Goal: Check status: Check status

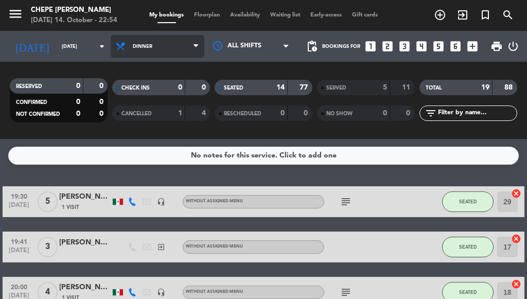
click at [134, 46] on span "Dinner" at bounding box center [143, 47] width 20 height 6
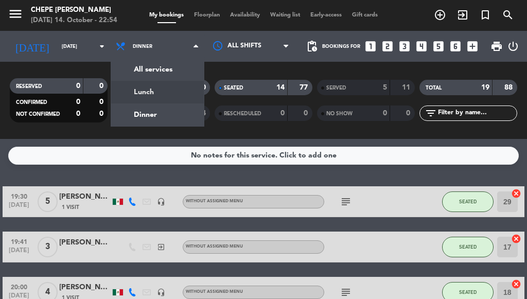
click at [141, 90] on div "menu Chepe [PERSON_NAME] [DATE] 14. October - 22:54 My bookings Floorplan Avail…" at bounding box center [263, 69] width 527 height 139
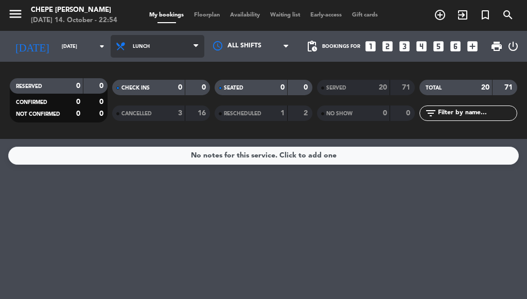
click at [178, 46] on span "Lunch" at bounding box center [158, 46] width 94 height 23
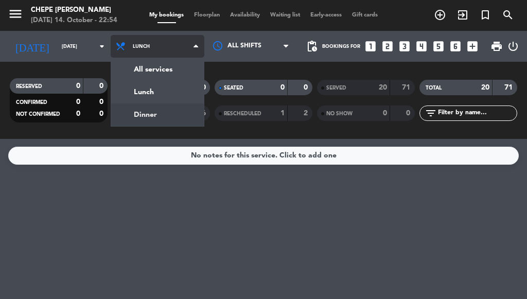
click at [181, 113] on div "menu Chepe [PERSON_NAME] [DATE] 14. October - 22:54 My bookings Floorplan Avail…" at bounding box center [263, 69] width 527 height 139
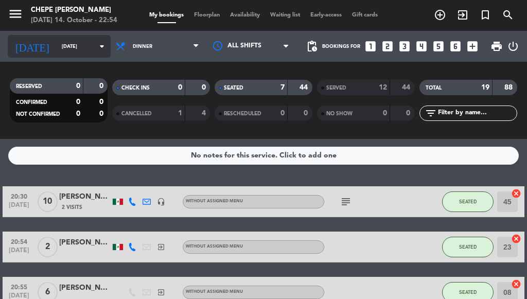
click at [71, 51] on input "[DATE]" at bounding box center [90, 47] width 67 height 16
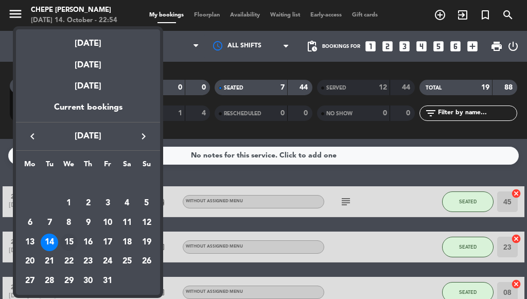
click at [71, 243] on div "15" at bounding box center [69, 243] width 18 height 18
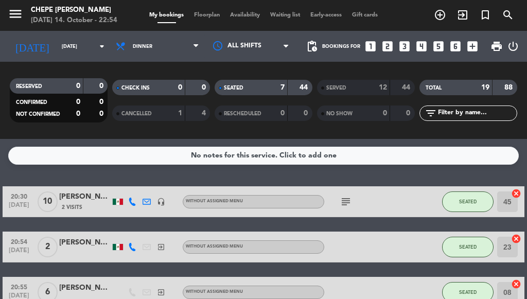
type input "[DATE]"
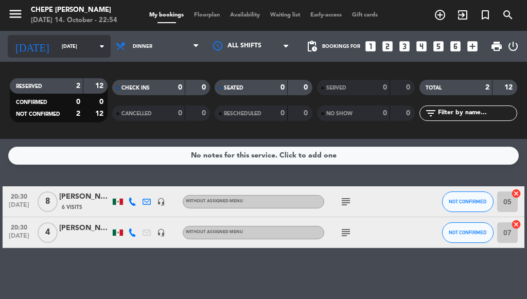
click at [86, 44] on input "[DATE]" at bounding box center [90, 47] width 67 height 16
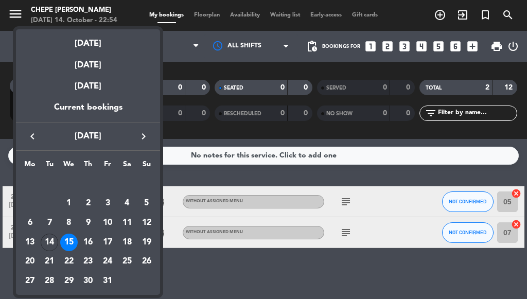
click at [172, 46] on div at bounding box center [263, 149] width 527 height 299
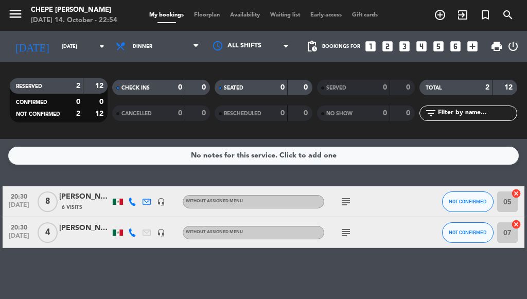
click at [172, 46] on span "Dinner" at bounding box center [158, 46] width 94 height 23
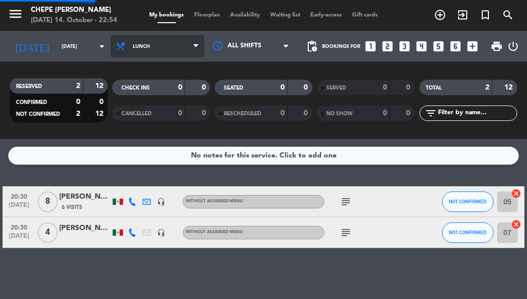
click at [153, 93] on div "menu Chepe [PERSON_NAME] [DATE] 14. October - 22:54 My bookings Floorplan Avail…" at bounding box center [263, 69] width 527 height 139
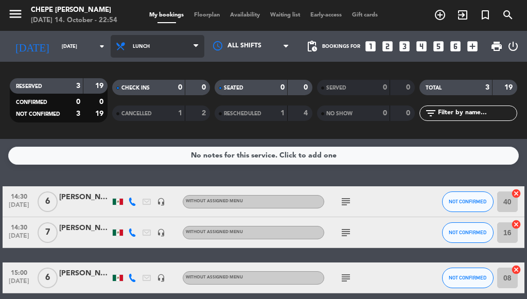
click at [162, 54] on span "Lunch" at bounding box center [158, 46] width 94 height 23
click at [144, 115] on div "menu Chepe [PERSON_NAME] [DATE] 14. October - 22:54 My bookings Floorplan Avail…" at bounding box center [263, 69] width 527 height 139
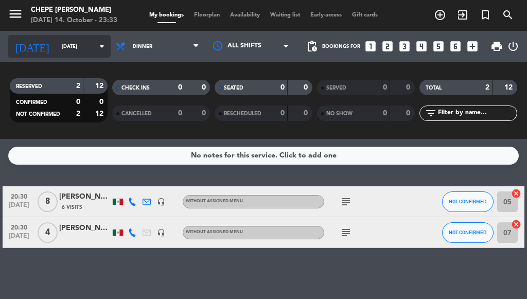
click at [84, 45] on input "[DATE]" at bounding box center [90, 47] width 67 height 16
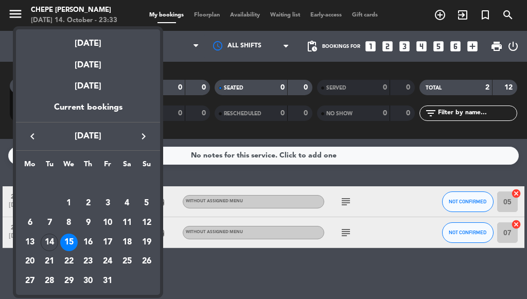
click at [314, 124] on div at bounding box center [263, 149] width 527 height 299
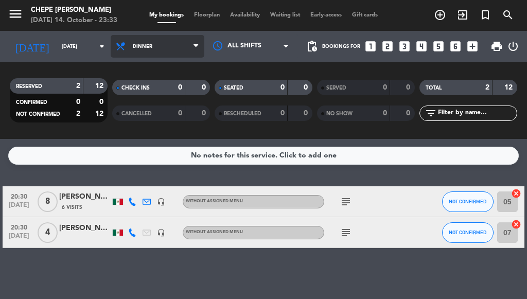
click at [146, 45] on span "Dinner" at bounding box center [143, 47] width 20 height 6
click at [143, 45] on span "Dinner" at bounding box center [143, 47] width 20 height 6
click at [134, 48] on span "Dinner" at bounding box center [143, 47] width 20 height 6
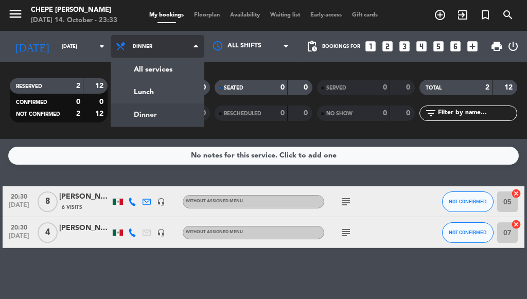
click at [134, 48] on span "Dinner" at bounding box center [143, 47] width 20 height 6
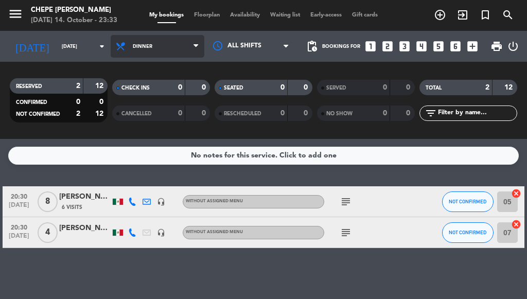
click at [132, 42] on span "Dinner" at bounding box center [158, 46] width 94 height 23
click at [133, 44] on span "Dinner" at bounding box center [143, 47] width 20 height 6
click at [187, 43] on span "Dinner" at bounding box center [158, 46] width 94 height 23
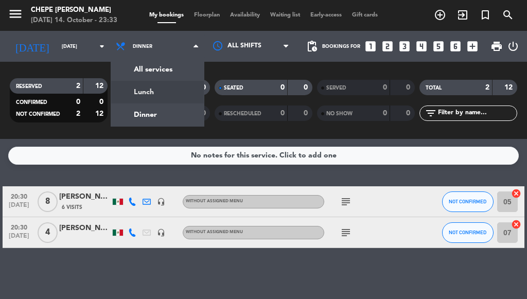
drag, startPoint x: 128, startPoint y: 93, endPoint x: 121, endPoint y: 92, distance: 6.3
click at [127, 93] on div "menu Chepe [PERSON_NAME] [DATE] 14. October - 23:33 My bookings Floorplan Avail…" at bounding box center [263, 69] width 527 height 139
